Goal: Complete application form

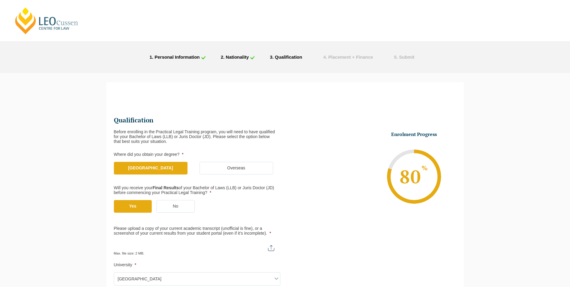
select select "[GEOGRAPHIC_DATA]"
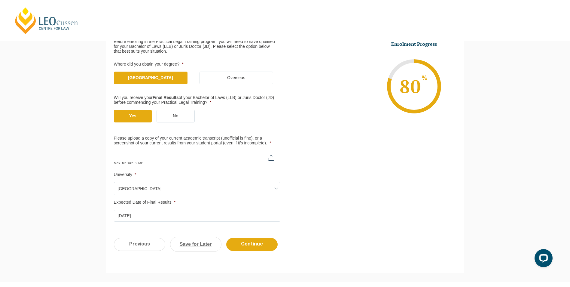
click at [204, 245] on link "Save for Later" at bounding box center [195, 244] width 51 height 15
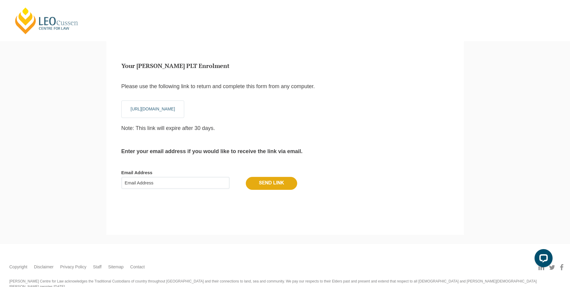
scroll to position [20, 0]
click at [201, 182] on input "Email Address" at bounding box center [175, 183] width 108 height 12
type input "[EMAIL_ADDRESS][DOMAIN_NAME]"
click at [284, 180] on input "Send Link" at bounding box center [271, 183] width 51 height 13
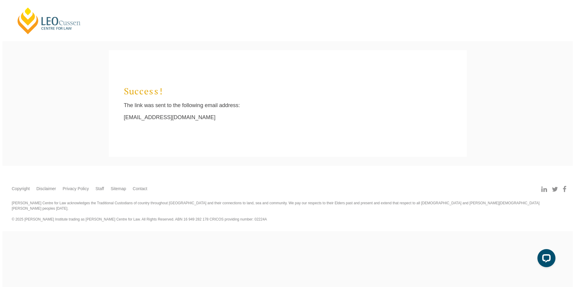
scroll to position [0, 0]
